Goal: Information Seeking & Learning: Learn about a topic

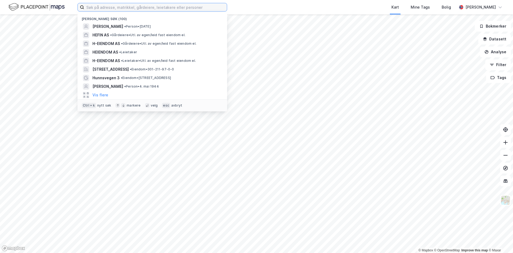
click at [126, 7] on input at bounding box center [155, 7] width 143 height 8
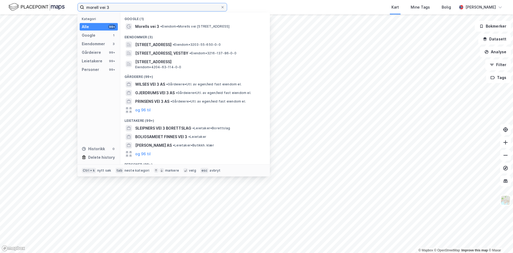
click at [98, 8] on input "morell vei 3" at bounding box center [152, 7] width 136 height 8
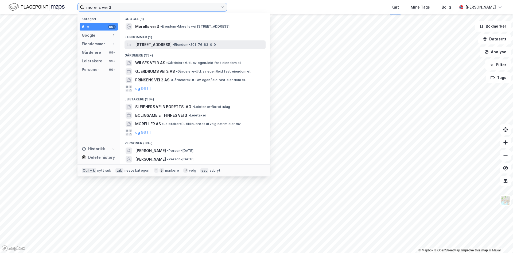
type input "morells vei 3"
click at [149, 41] on div "[STREET_ADDRESS] • Eiendom • 301-76-83-0-0" at bounding box center [195, 44] width 141 height 9
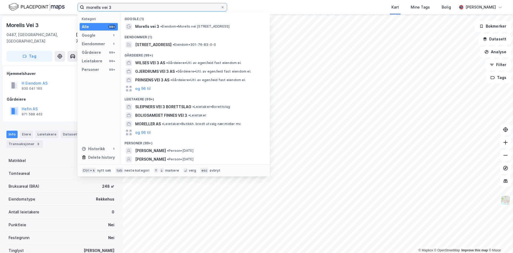
drag, startPoint x: 120, startPoint y: 6, endPoint x: 76, endPoint y: 9, distance: 43.9
click at [76, 9] on div "morells vei 3 Kategori Alle 99+ Google 1 Eiendommer 1 Gårdeiere 99+ Leietakere …" at bounding box center [256, 7] width 513 height 14
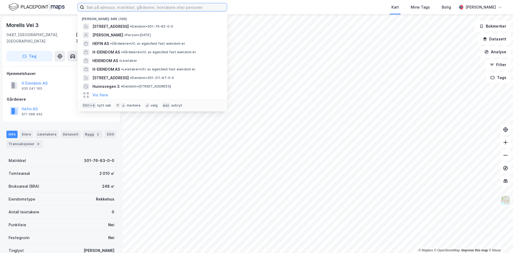
paste input "[PERSON_NAME][STREET_ADDRESS]"
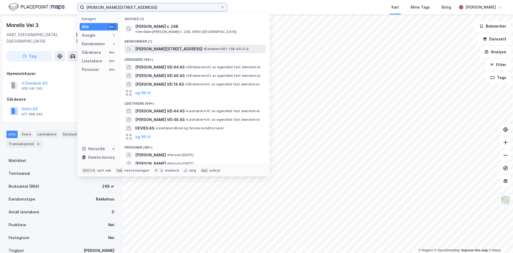
type input "[PERSON_NAME][STREET_ADDRESS]"
click at [157, 47] on span "[PERSON_NAME][STREET_ADDRESS]" at bounding box center [168, 49] width 67 height 6
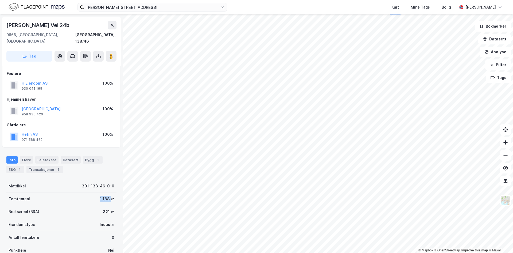
drag, startPoint x: 91, startPoint y: 192, endPoint x: 106, endPoint y: 193, distance: 15.5
click at [106, 193] on div "Tomteareal 1 168 ㎡" at bounding box center [61, 198] width 110 height 13
click at [104, 195] on div "1 168 ㎡" at bounding box center [107, 198] width 14 height 6
drag, startPoint x: 97, startPoint y: 193, endPoint x: 105, endPoint y: 192, distance: 8.6
click at [105, 195] on div "1 168 ㎡" at bounding box center [107, 198] width 14 height 6
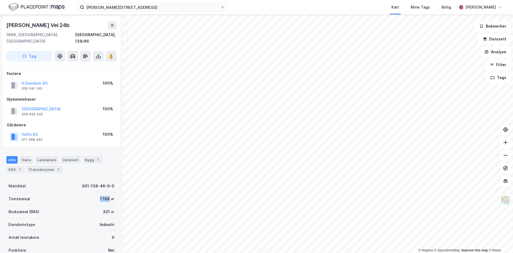
copy div "1 168"
click at [90, 194] on div "Tomteareal 1 168 ㎡" at bounding box center [61, 198] width 110 height 13
drag, startPoint x: 98, startPoint y: 203, endPoint x: 105, endPoint y: 205, distance: 7.6
click at [105, 205] on div "Bruksareal (BRA) 321 ㎡" at bounding box center [61, 211] width 110 height 13
copy div "321"
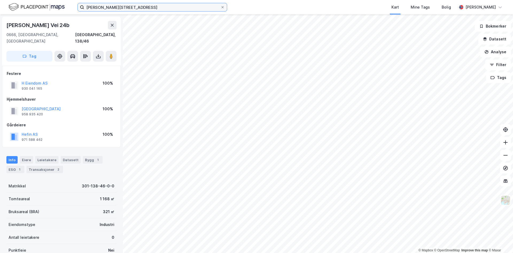
click at [115, 9] on input "[PERSON_NAME][STREET_ADDRESS]" at bounding box center [152, 7] width 136 height 8
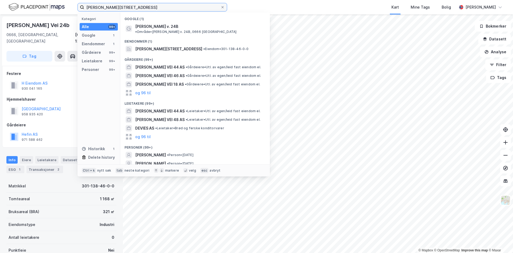
click at [115, 9] on input "[PERSON_NAME][STREET_ADDRESS]" at bounding box center [152, 7] width 136 height 8
paste input "Schous Plass 2"
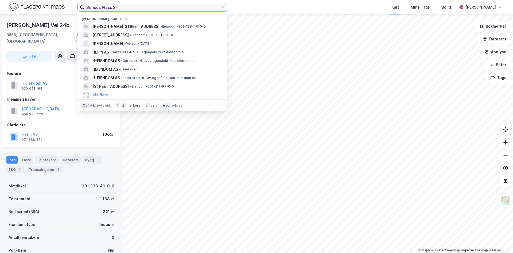
type input "Schous Plass 2"
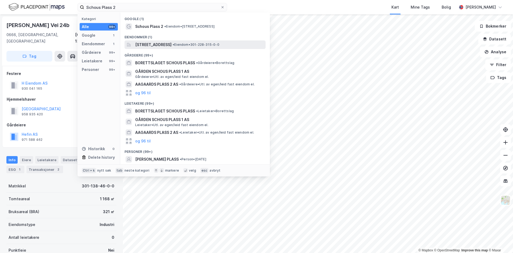
click at [149, 41] on div "[STREET_ADDRESS] • Eiendom • 301-228-315-0-0" at bounding box center [195, 44] width 141 height 9
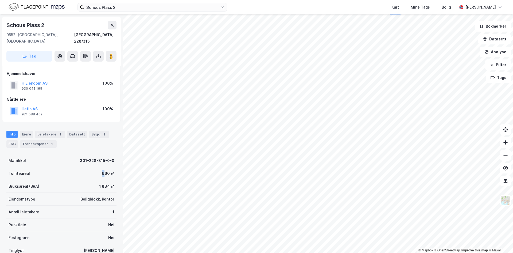
drag, startPoint x: 92, startPoint y: 162, endPoint x: 101, endPoint y: 163, distance: 8.4
click at [101, 167] on div "Tomteareal 660 ㎡" at bounding box center [61, 173] width 110 height 13
click at [94, 167] on div "Tomteareal 660 ㎡" at bounding box center [61, 173] width 110 height 13
drag, startPoint x: 98, startPoint y: 167, endPoint x: 105, endPoint y: 167, distance: 6.2
click at [105, 170] on div "660 ㎡" at bounding box center [108, 173] width 13 height 6
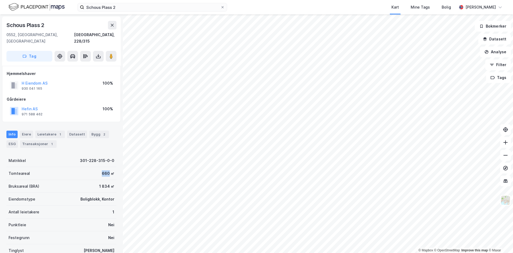
copy div "660"
click at [65, 193] on div "Eiendomstype Boligblokk, Kontor" at bounding box center [61, 199] width 110 height 13
drag, startPoint x: 92, startPoint y: 182, endPoint x: 105, endPoint y: 181, distance: 13.6
click at [105, 181] on div "Bruksareal (BRA) 1 834 ㎡" at bounding box center [61, 186] width 110 height 13
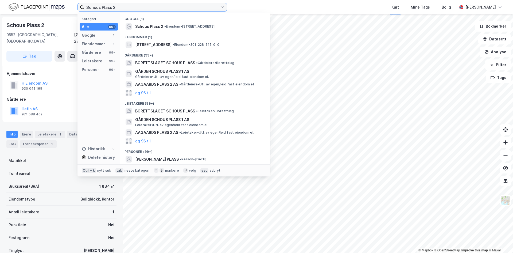
click at [116, 9] on input "Schous Plass 2" at bounding box center [152, 7] width 136 height 8
click at [126, 6] on input "Schous Plass 2" at bounding box center [152, 7] width 136 height 8
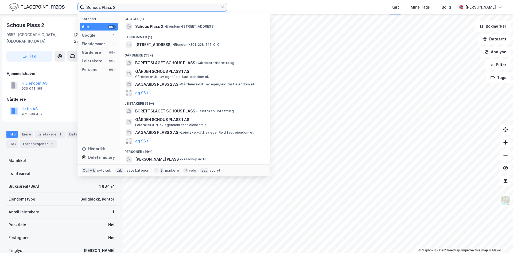
click at [126, 6] on input "Schous Plass 2" at bounding box center [152, 7] width 136 height 8
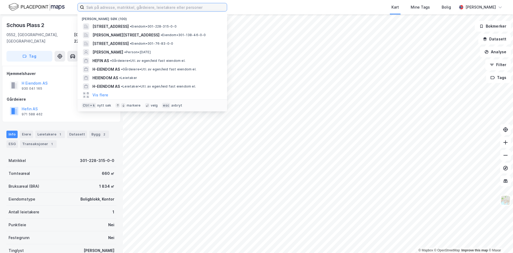
paste input "[STREET_ADDRESS]"
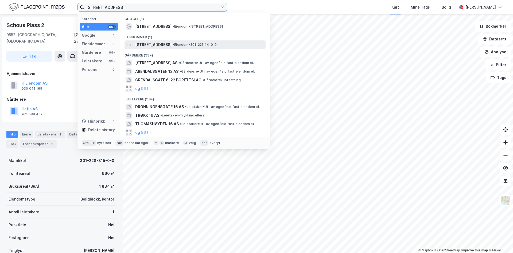
type input "[STREET_ADDRESS]"
click at [166, 45] on span "[STREET_ADDRESS]" at bounding box center [153, 44] width 36 height 6
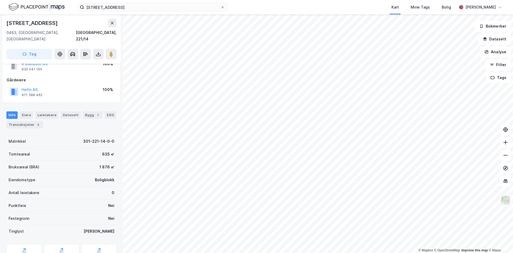
scroll to position [39, 0]
